Goal: Task Accomplishment & Management: Manage account settings

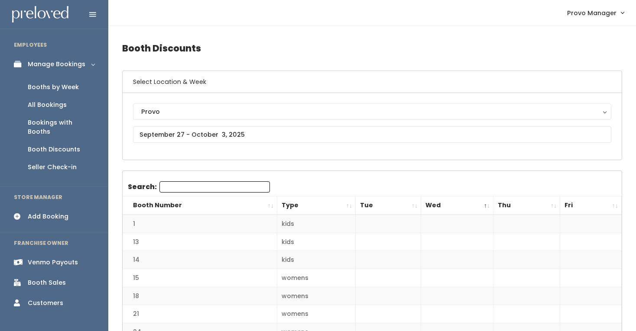
click at [55, 82] on link "Booths by Week" at bounding box center [54, 87] width 108 height 18
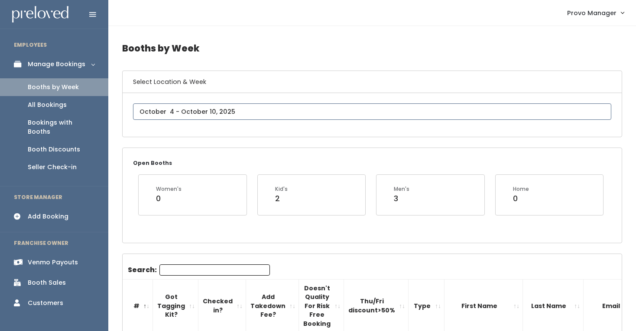
click at [178, 112] on input "text" at bounding box center [372, 111] width 478 height 16
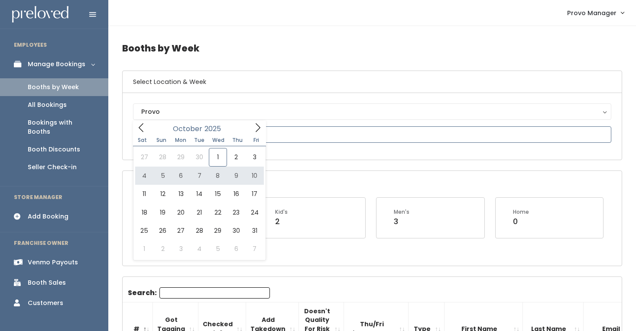
type input "October 4 to October 10"
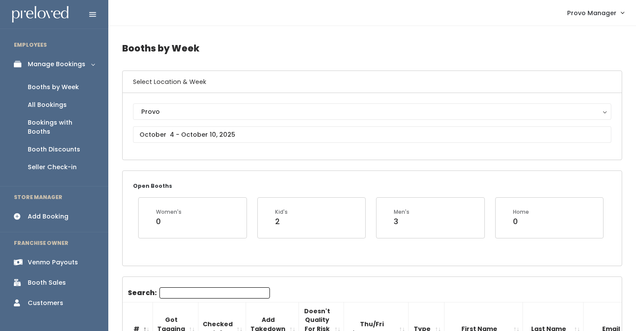
click at [177, 294] on input "Search:" at bounding box center [214, 293] width 110 height 11
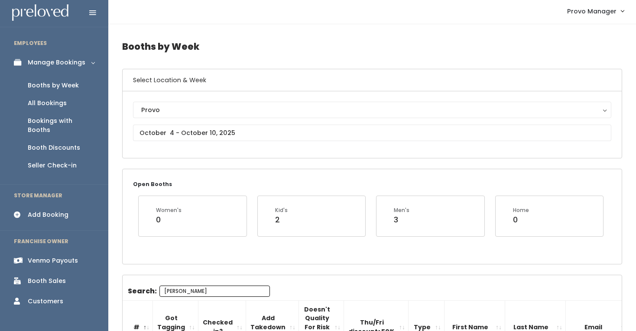
scroll to position [117, 0]
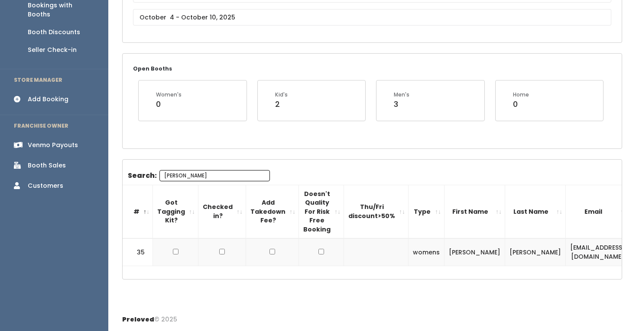
type input "[PERSON_NAME]"
click at [174, 252] on input "checkbox" at bounding box center [176, 252] width 6 height 6
checkbox input "true"
drag, startPoint x: 207, startPoint y: 176, endPoint x: 61, endPoint y: 173, distance: 146.0
click at [61, 173] on div "EMPLOYEES Manage Bookings Booths by Week All Bookings Bookings with Booths Boot…" at bounding box center [318, 107] width 636 height 449
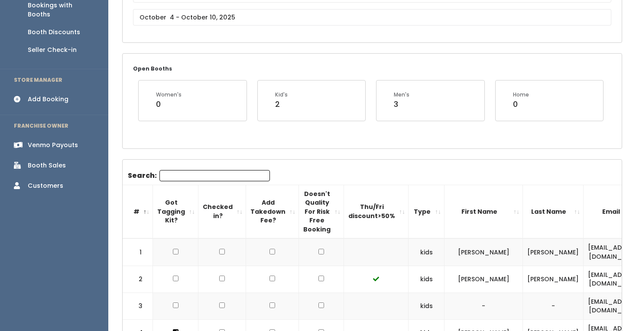
scroll to position [0, 0]
